Goal: Task Accomplishment & Management: Manage account settings

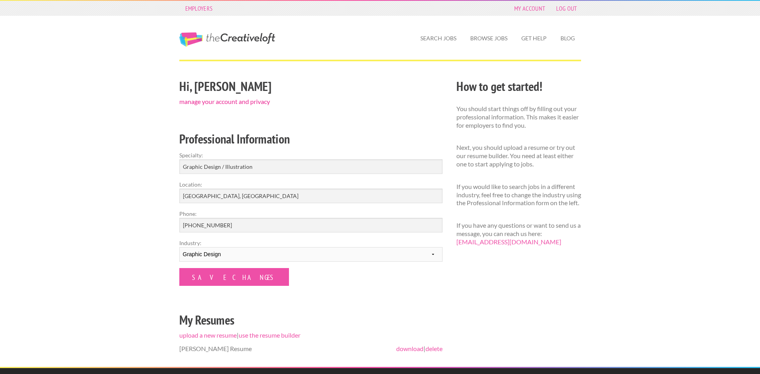
click at [215, 99] on link "manage your account and privacy" at bounding box center [224, 102] width 91 height 8
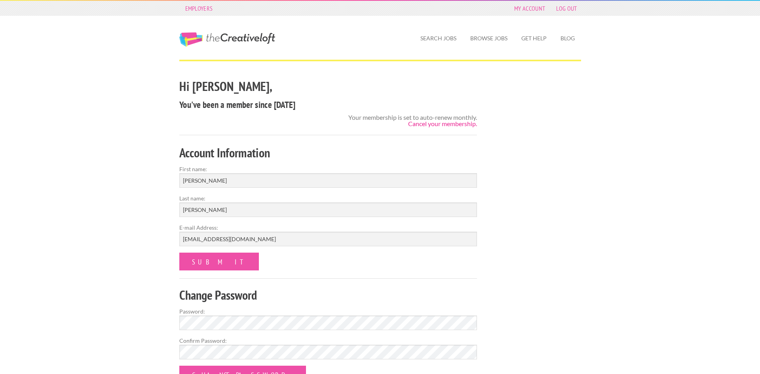
click at [455, 125] on link "Cancel your membership." at bounding box center [442, 124] width 69 height 8
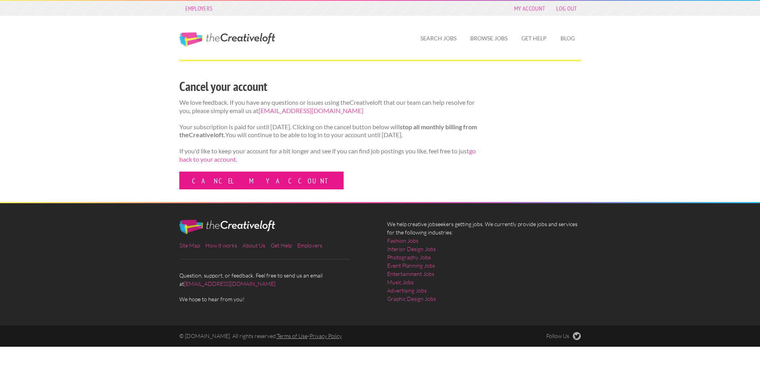
click at [222, 178] on link "Cancel my account" at bounding box center [261, 181] width 164 height 18
